Goal: Task Accomplishment & Management: Use online tool/utility

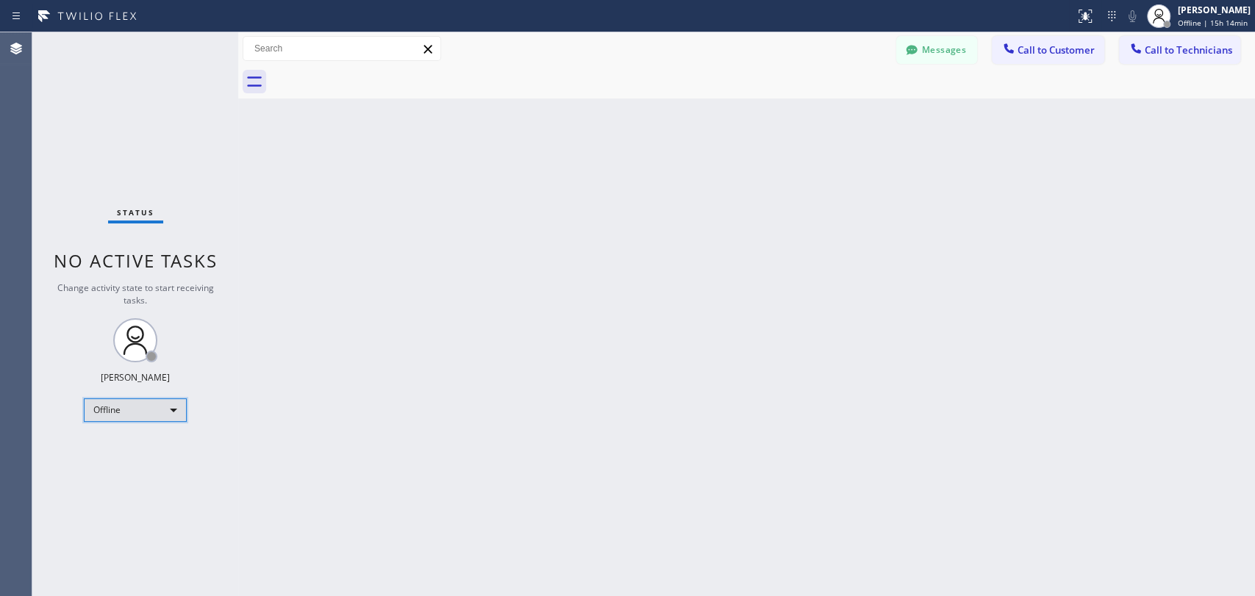
click at [151, 413] on div "Offline" at bounding box center [135, 410] width 103 height 24
click at [165, 468] on li "Unavailable" at bounding box center [135, 466] width 100 height 18
click at [108, 412] on div "Unavailable" at bounding box center [135, 410] width 103 height 24
click at [129, 447] on li "Available" at bounding box center [135, 447] width 100 height 18
click at [1018, 43] on div at bounding box center [1009, 50] width 18 height 18
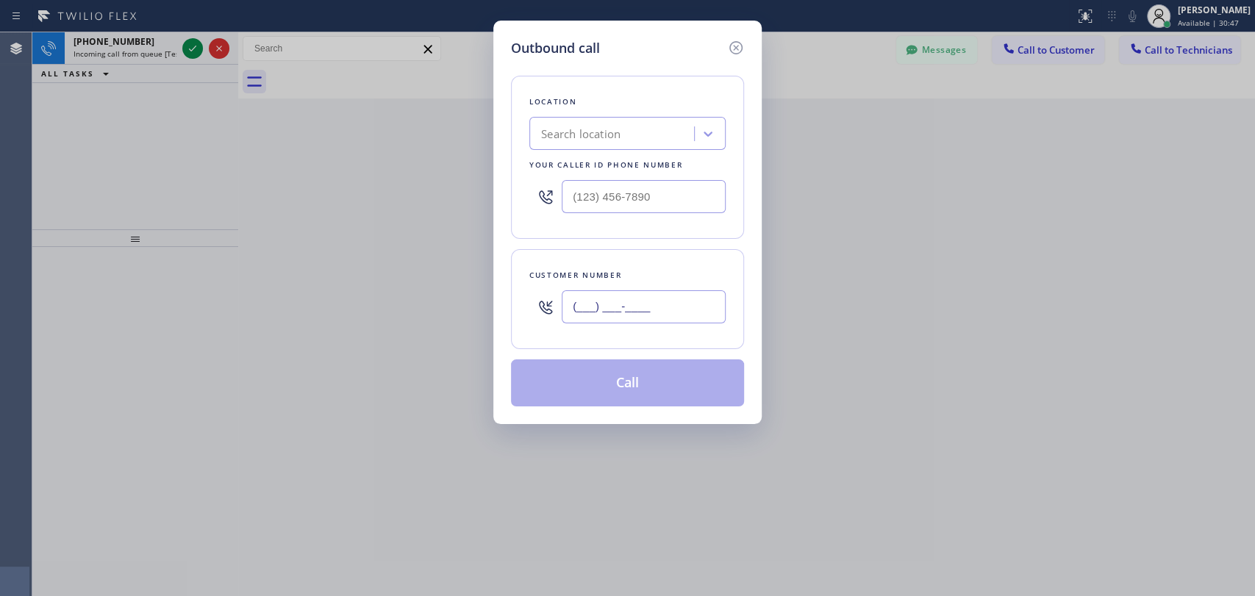
click at [612, 303] on input "(___) ___-____" at bounding box center [644, 306] width 164 height 33
paste input "949) 521-1942"
type input "[PHONE_NUMBER]"
type input "(___) ___-____"
click at [671, 193] on input "(___) ___-____" at bounding box center [644, 196] width 164 height 33
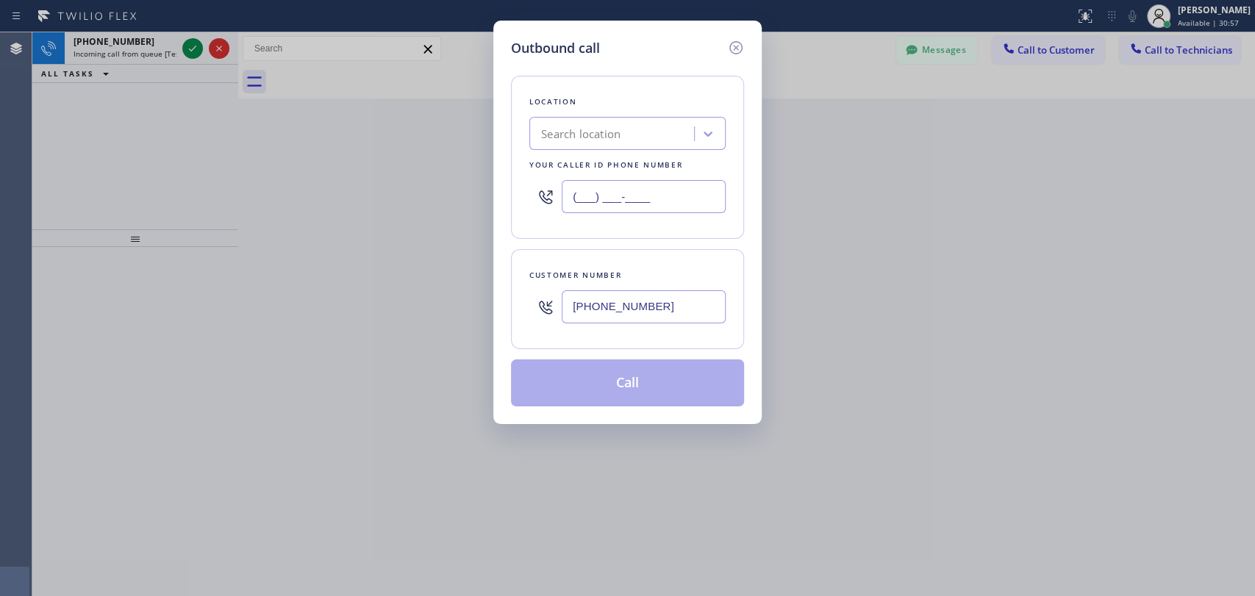
paste input "855) 999-4417"
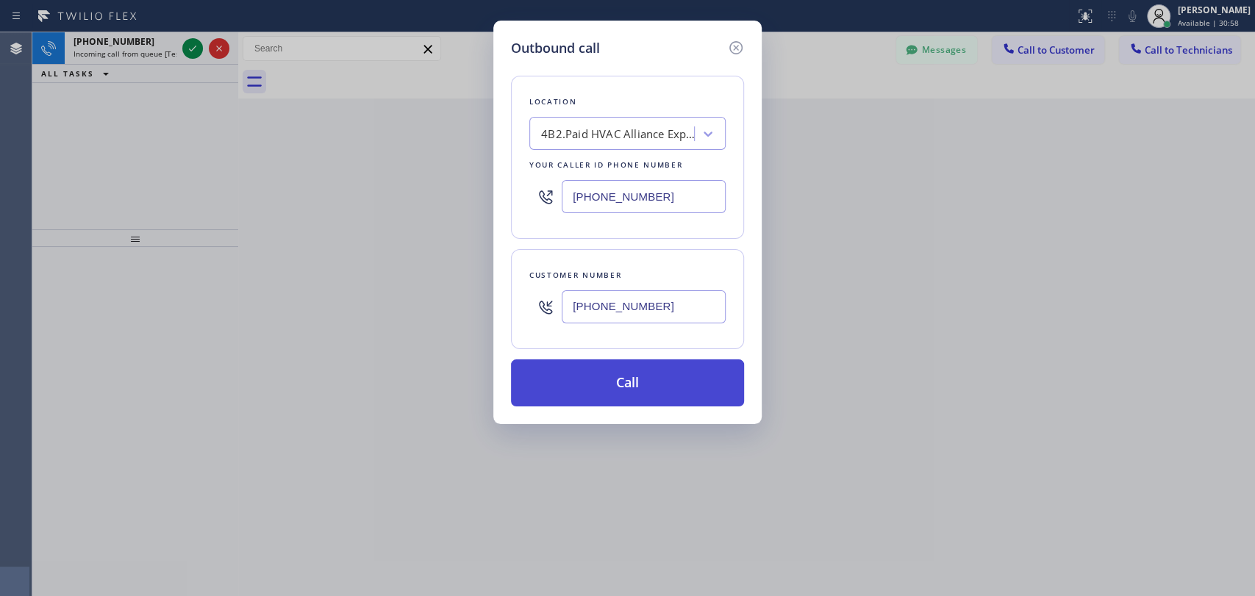
type input "[PHONE_NUMBER]"
drag, startPoint x: 592, startPoint y: 379, endPoint x: 773, endPoint y: 80, distance: 349.4
click at [593, 379] on button "Call" at bounding box center [627, 383] width 233 height 47
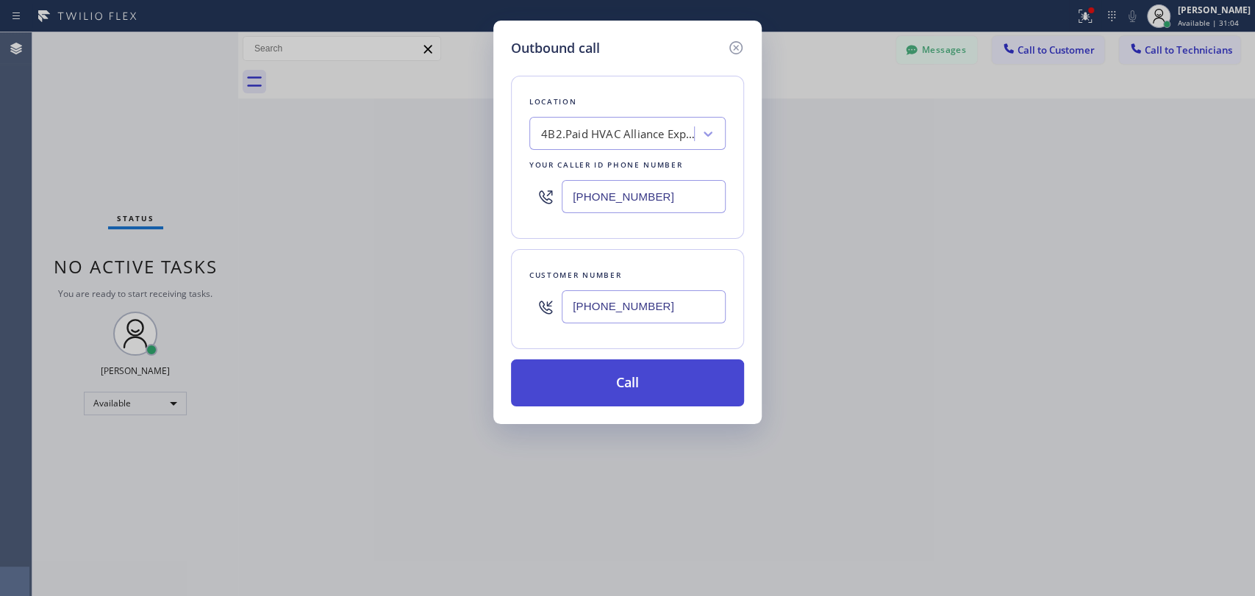
click at [592, 384] on button "Call" at bounding box center [627, 383] width 233 height 47
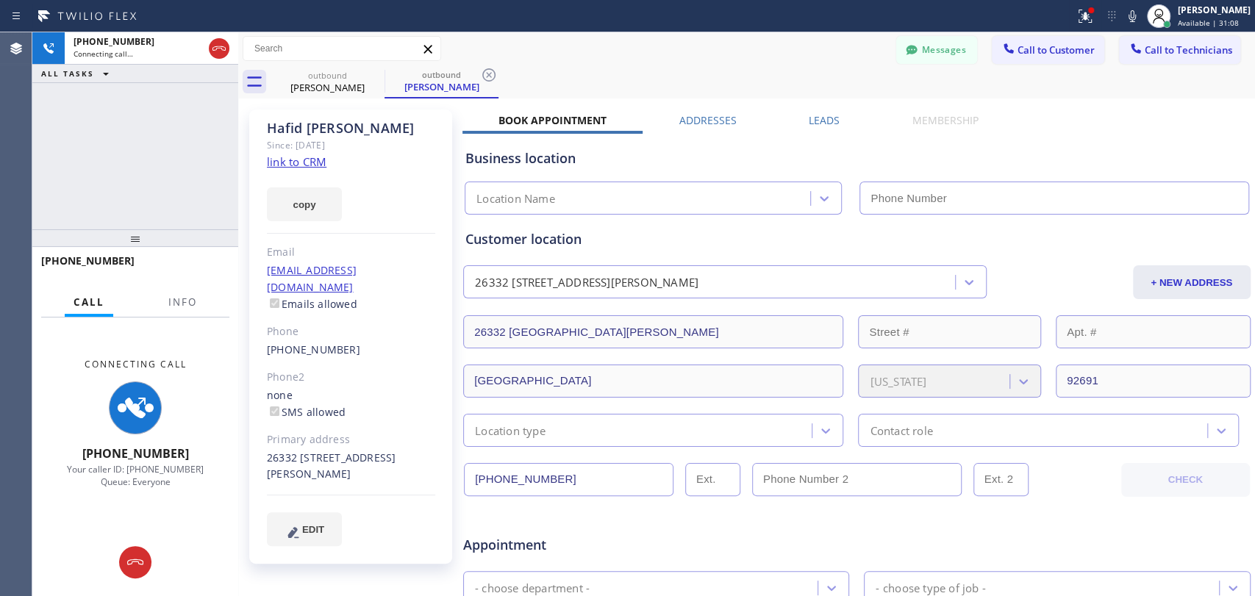
type input "[PHONE_NUMBER]"
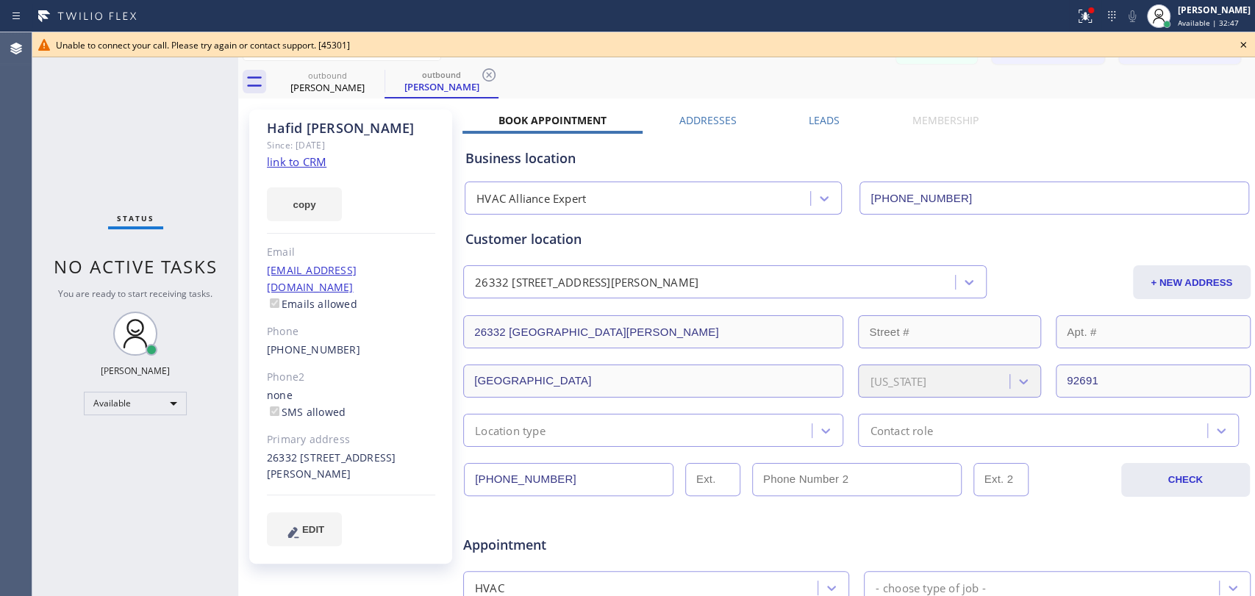
click at [1074, 141] on div "Business location HVAC Alliance Expert [PHONE_NUMBER]" at bounding box center [856, 174] width 789 height 81
drag, startPoint x: 353, startPoint y: 334, endPoint x: 246, endPoint y: 337, distance: 106.6
click at [246, 337] on div "[PERSON_NAME] Since: [DATE] link to CRM copy Email [EMAIL_ADDRESS][DOMAIN_NAME]…" at bounding box center [352, 578] width 221 height 953
copy link "[PHONE_NUMBER]"
click at [487, 78] on icon at bounding box center [489, 75] width 18 height 18
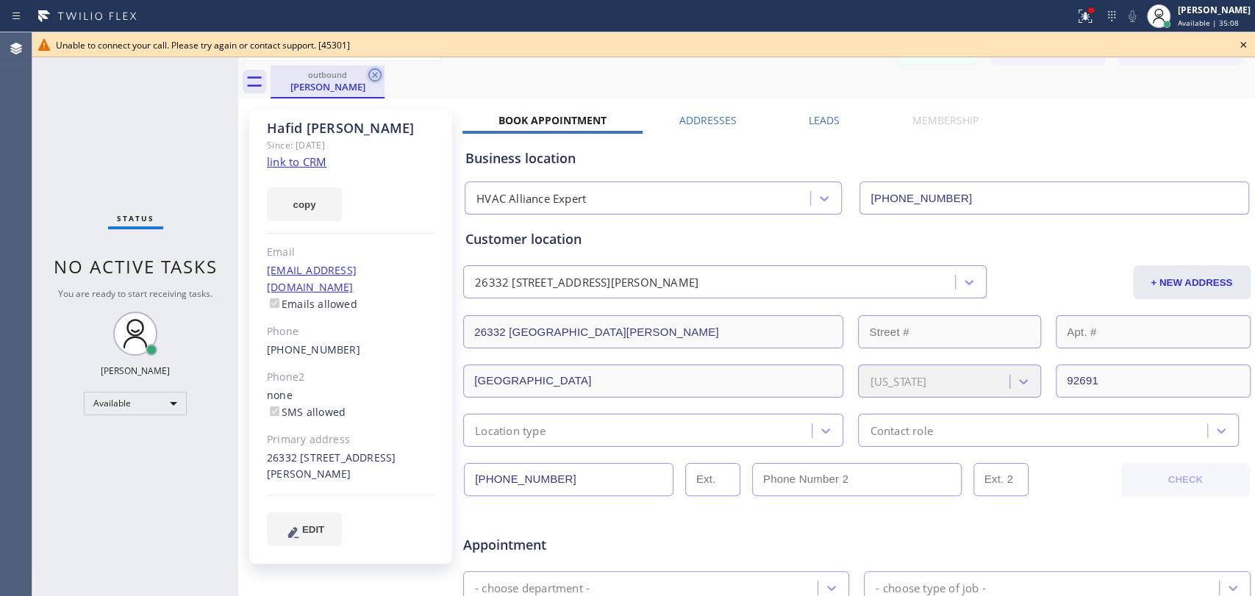
click at [369, 80] on icon at bounding box center [375, 75] width 18 height 18
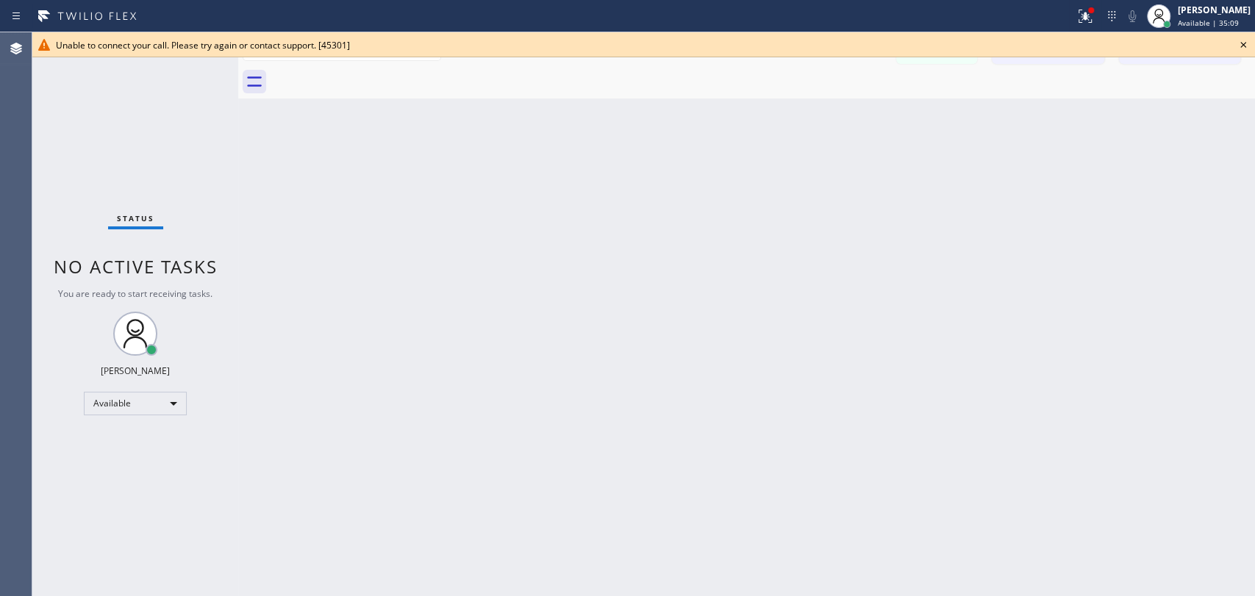
click at [1129, 45] on icon at bounding box center [1243, 45] width 18 height 18
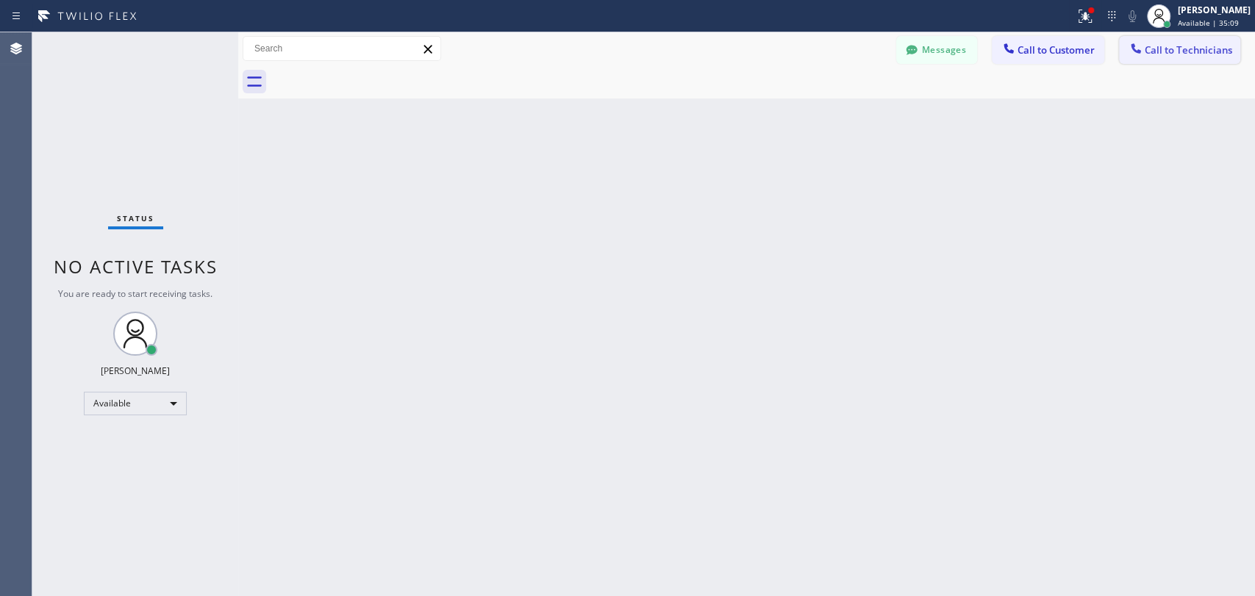
click at [1129, 54] on span "Call to Technicians" at bounding box center [1188, 49] width 87 height 13
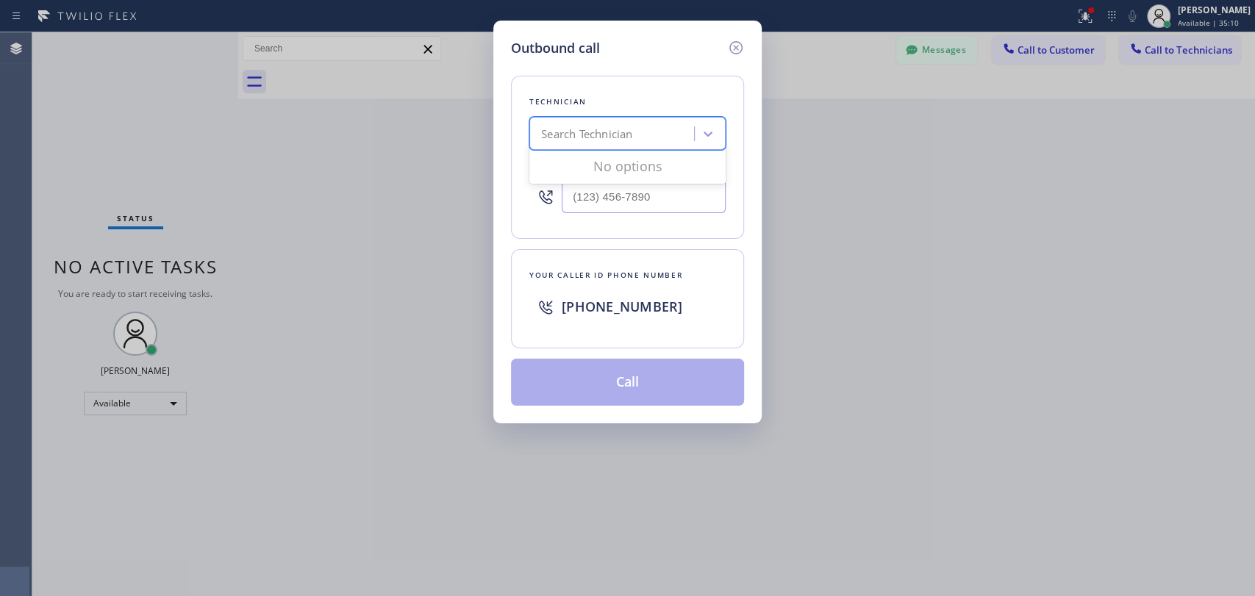
click at [563, 122] on div "Search Technician" at bounding box center [614, 134] width 160 height 26
type input "sevak"
click at [621, 170] on div "[PERSON_NAME]" at bounding box center [627, 164] width 196 height 26
type input "[PHONE_NUMBER]"
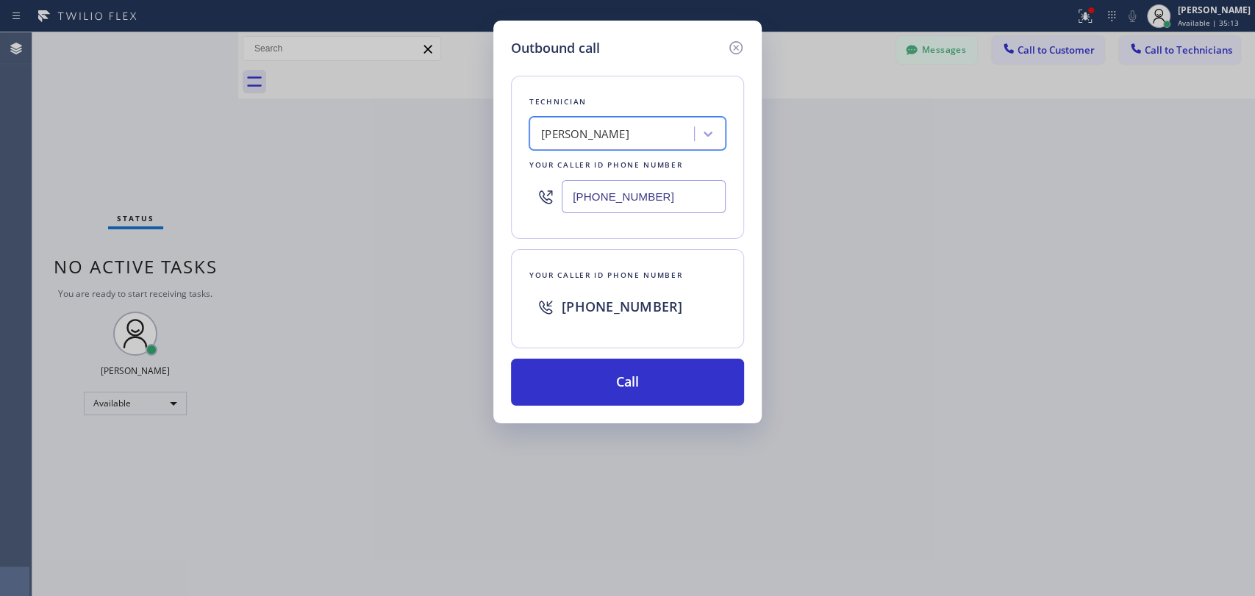
click at [615, 201] on input "[PHONE_NUMBER]" at bounding box center [644, 196] width 164 height 33
click at [734, 49] on icon at bounding box center [736, 48] width 18 height 18
